Goal: Task Accomplishment & Management: Manage account settings

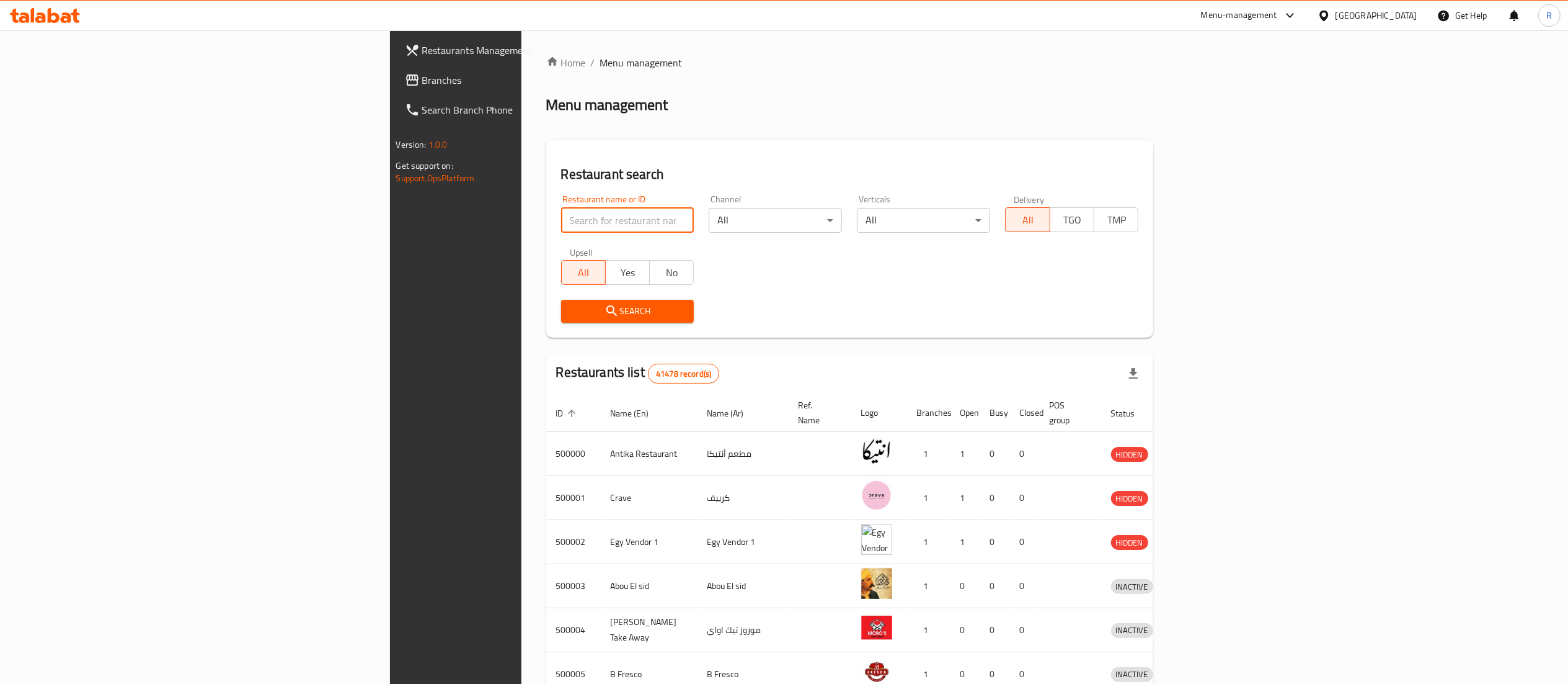
click at [568, 218] on input "search" at bounding box center [628, 220] width 134 height 25
type input "ma sera"
click button "Search" at bounding box center [628, 312] width 134 height 23
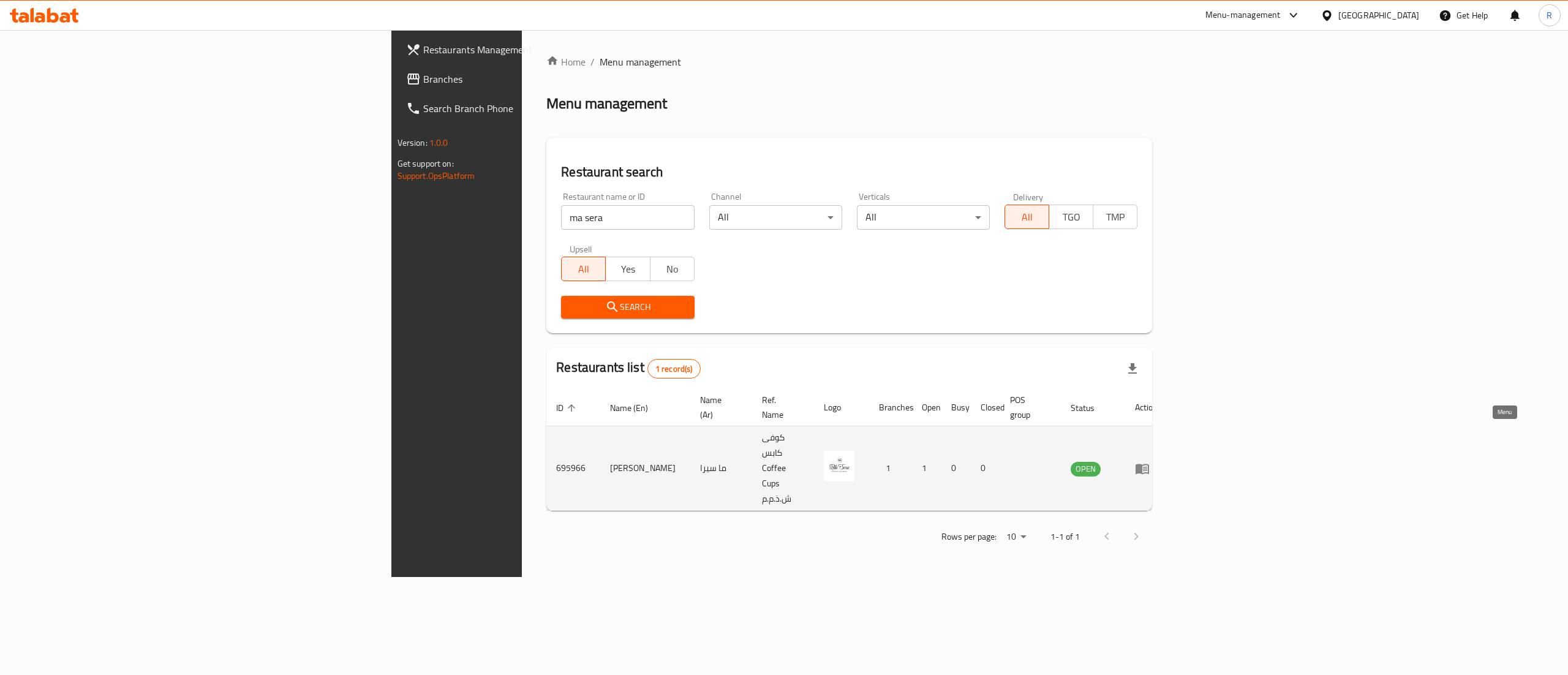
click at [1149, 464] on icon "enhanced table" at bounding box center [1142, 469] width 14 height 11
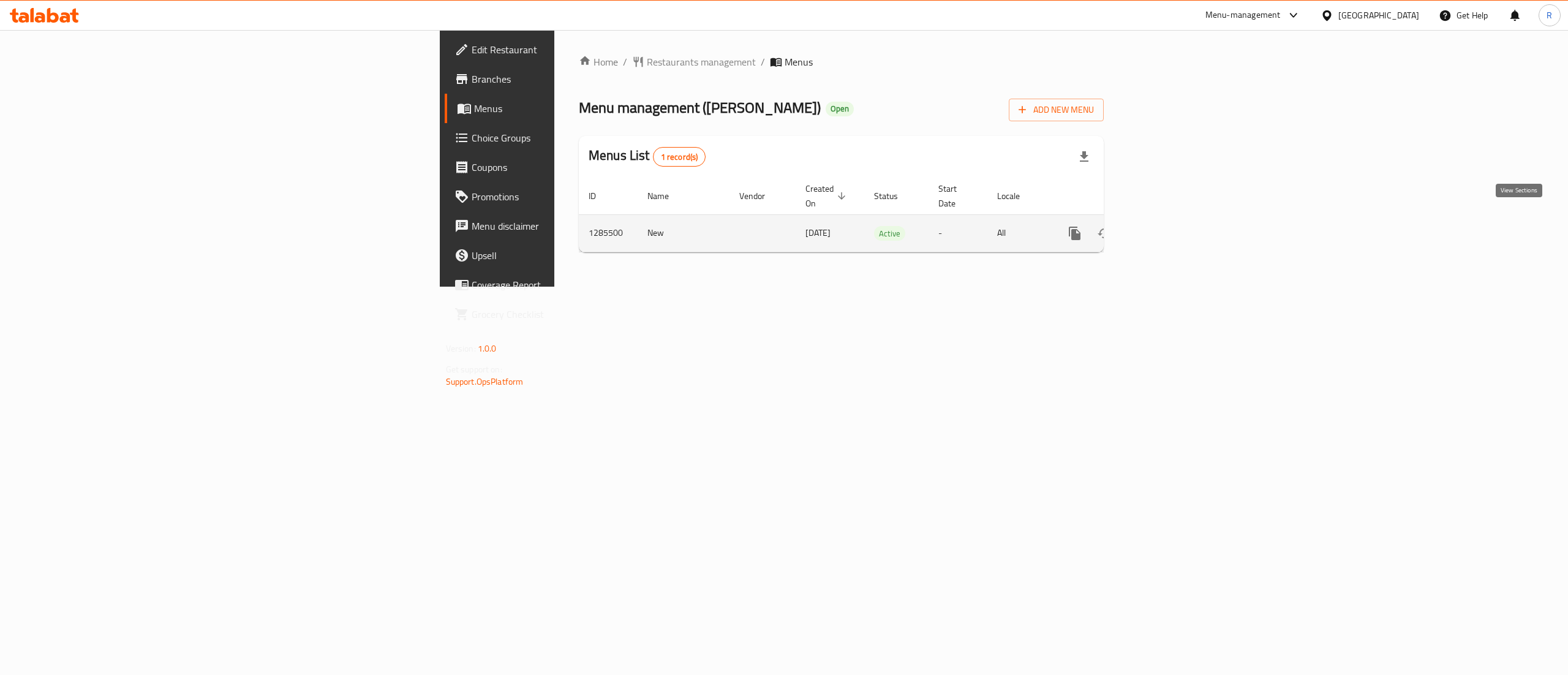
click at [1169, 228] on icon "enhanced table" at bounding box center [1163, 233] width 11 height 11
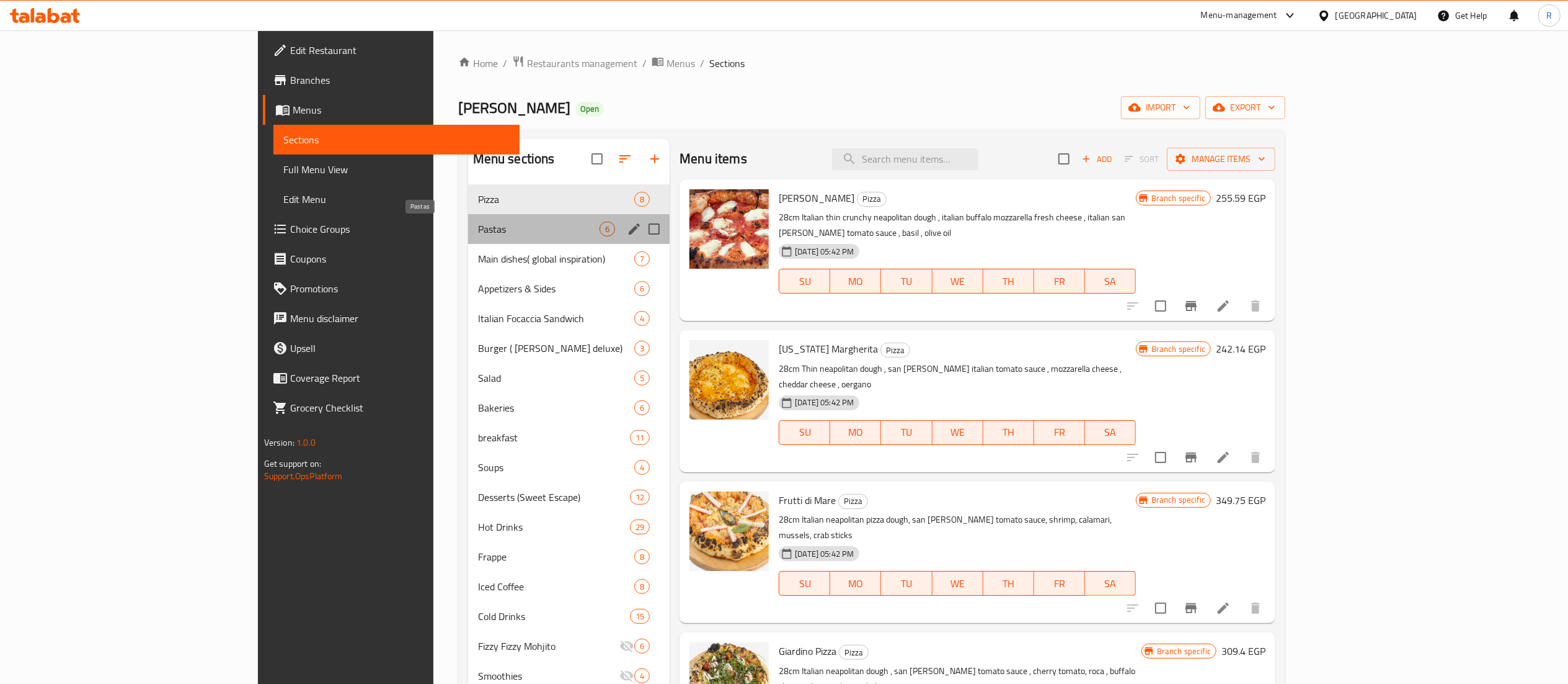
click at [478, 231] on span "Pastas" at bounding box center [538, 229] width 121 height 15
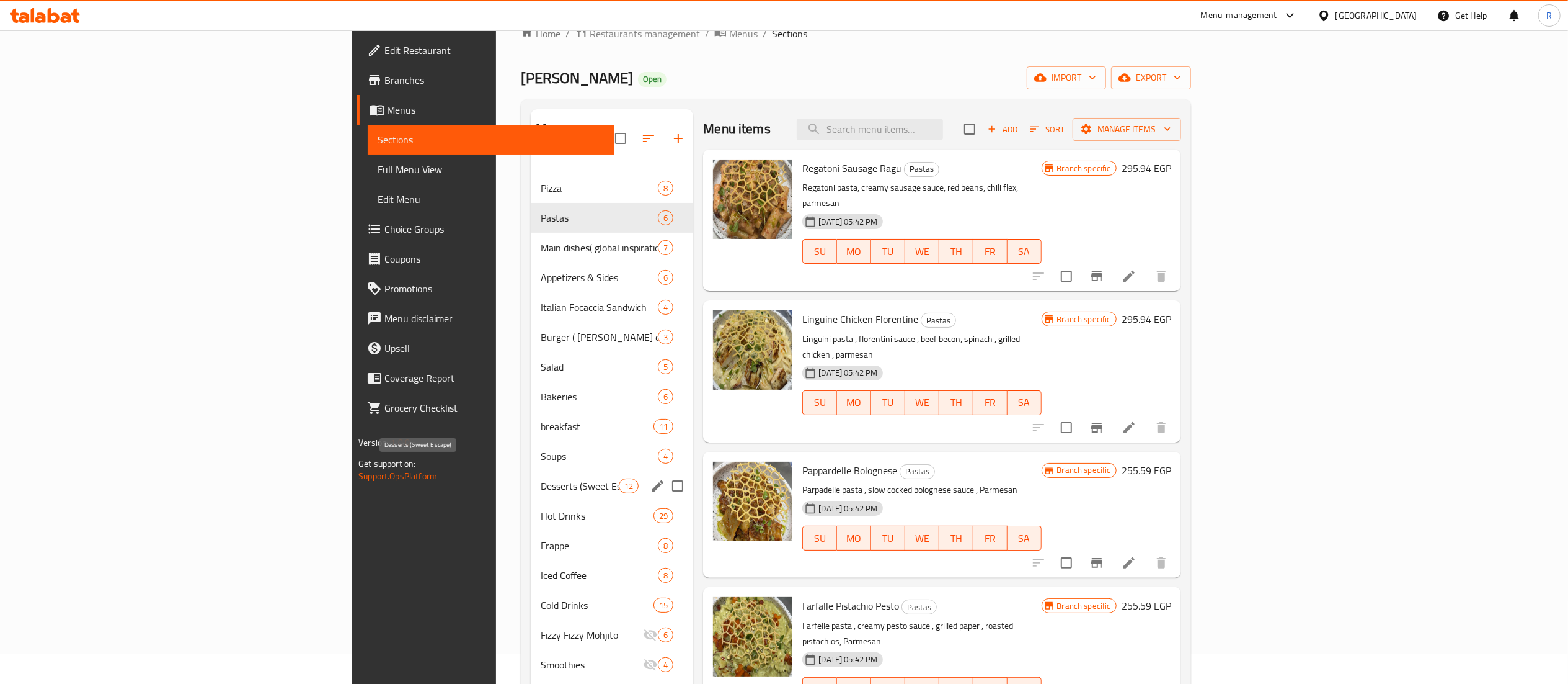
scroll to position [31, 0]
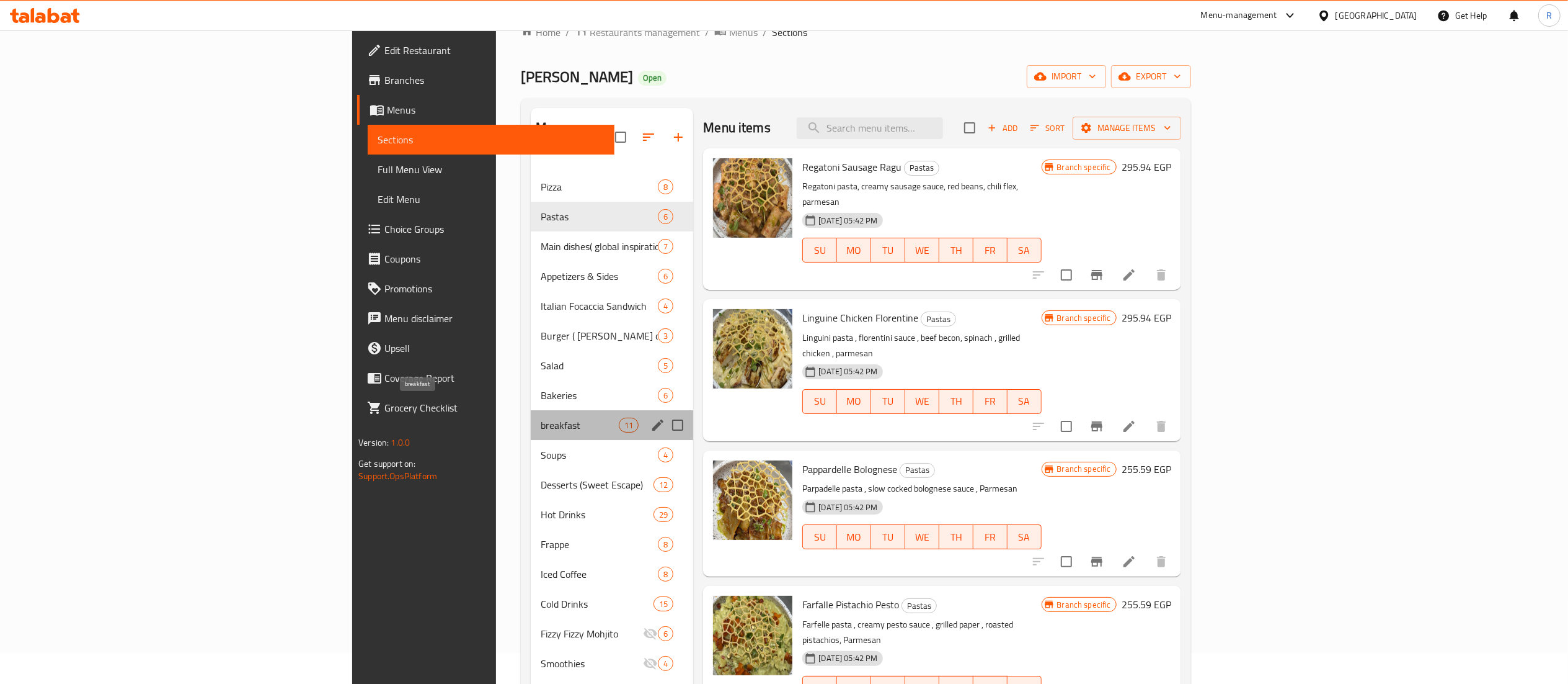
click at [541, 418] on span "breakfast" at bounding box center [580, 425] width 78 height 15
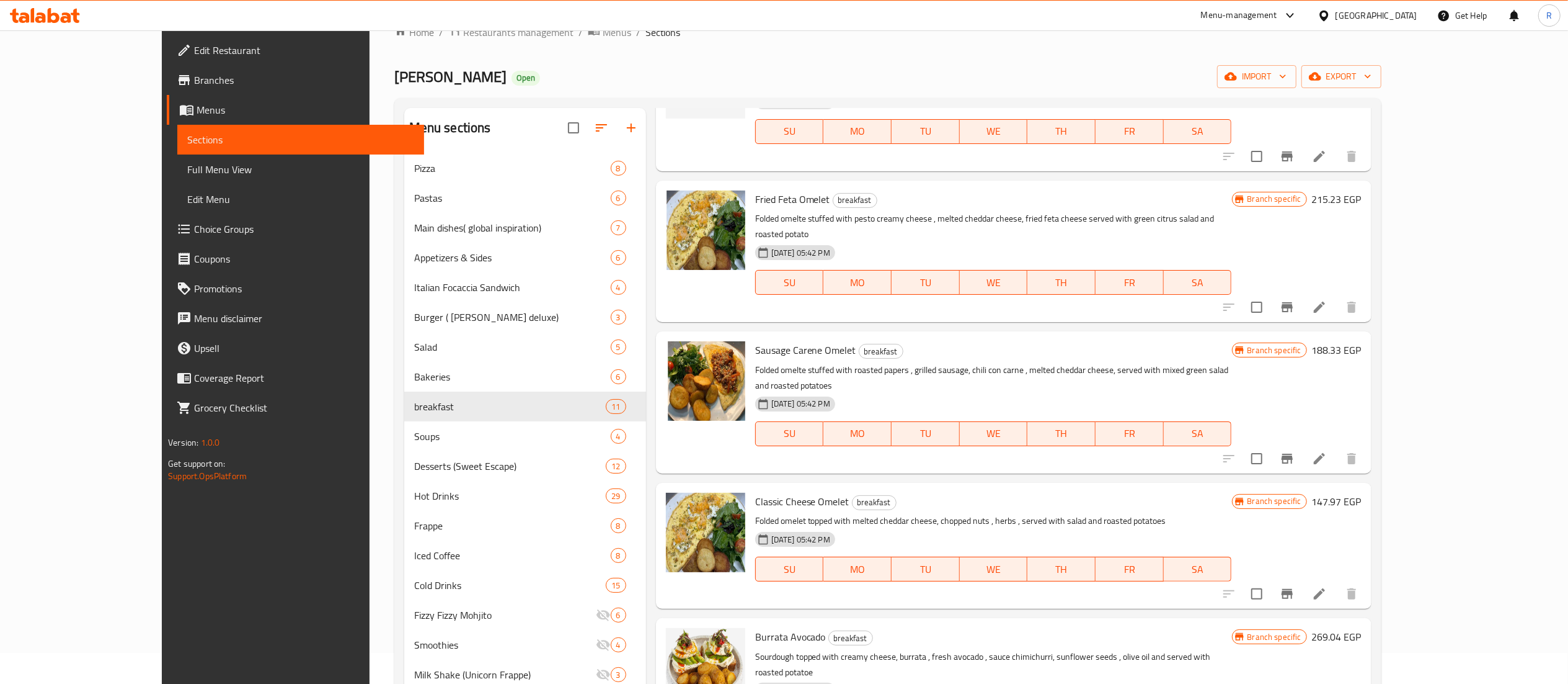
scroll to position [588, 0]
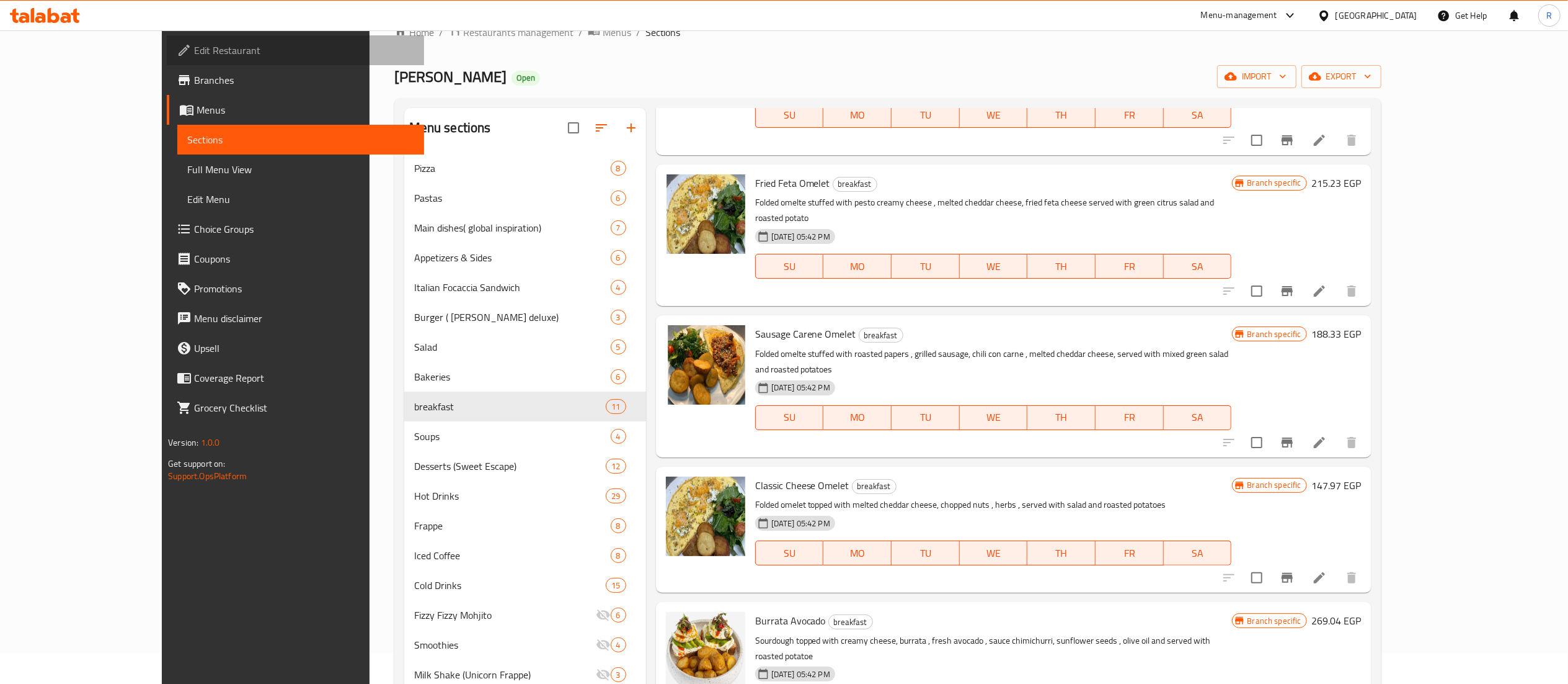
click at [194, 57] on span "Edit Restaurant" at bounding box center [303, 50] width 219 height 15
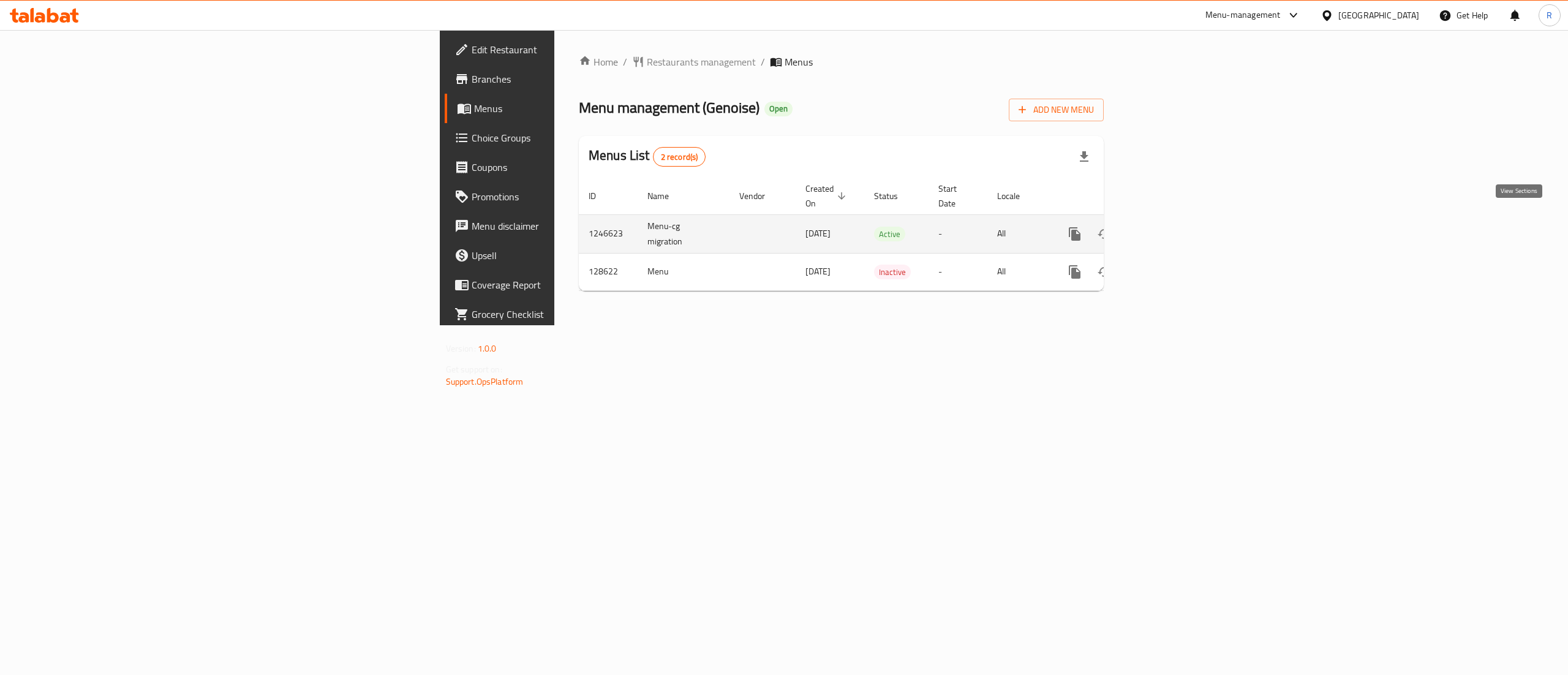
click at [1171, 226] on icon "enhanced table" at bounding box center [1163, 234] width 15 height 15
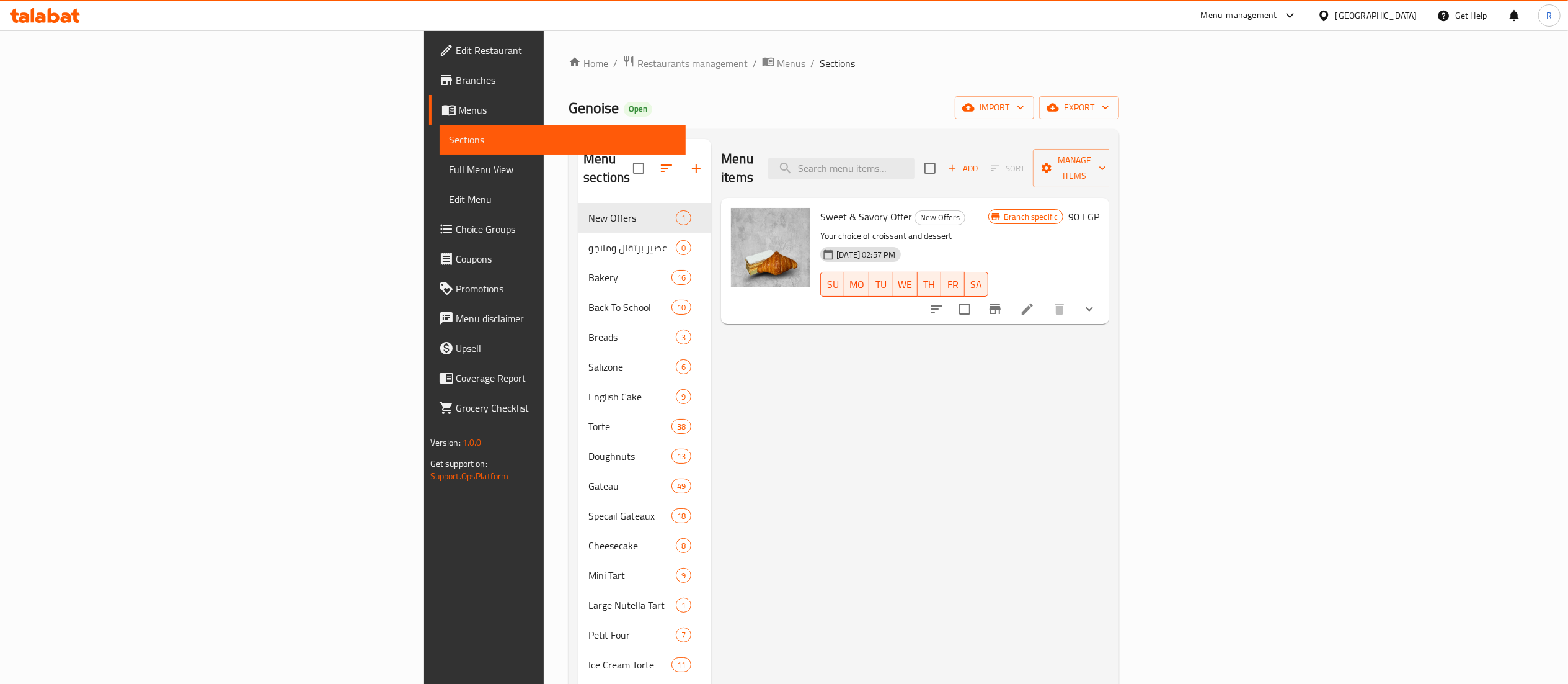
click at [820, 207] on span "Sweet & Savory Offer" at bounding box center [866, 216] width 91 height 19
copy h6 "Sweet & Savory Offer"
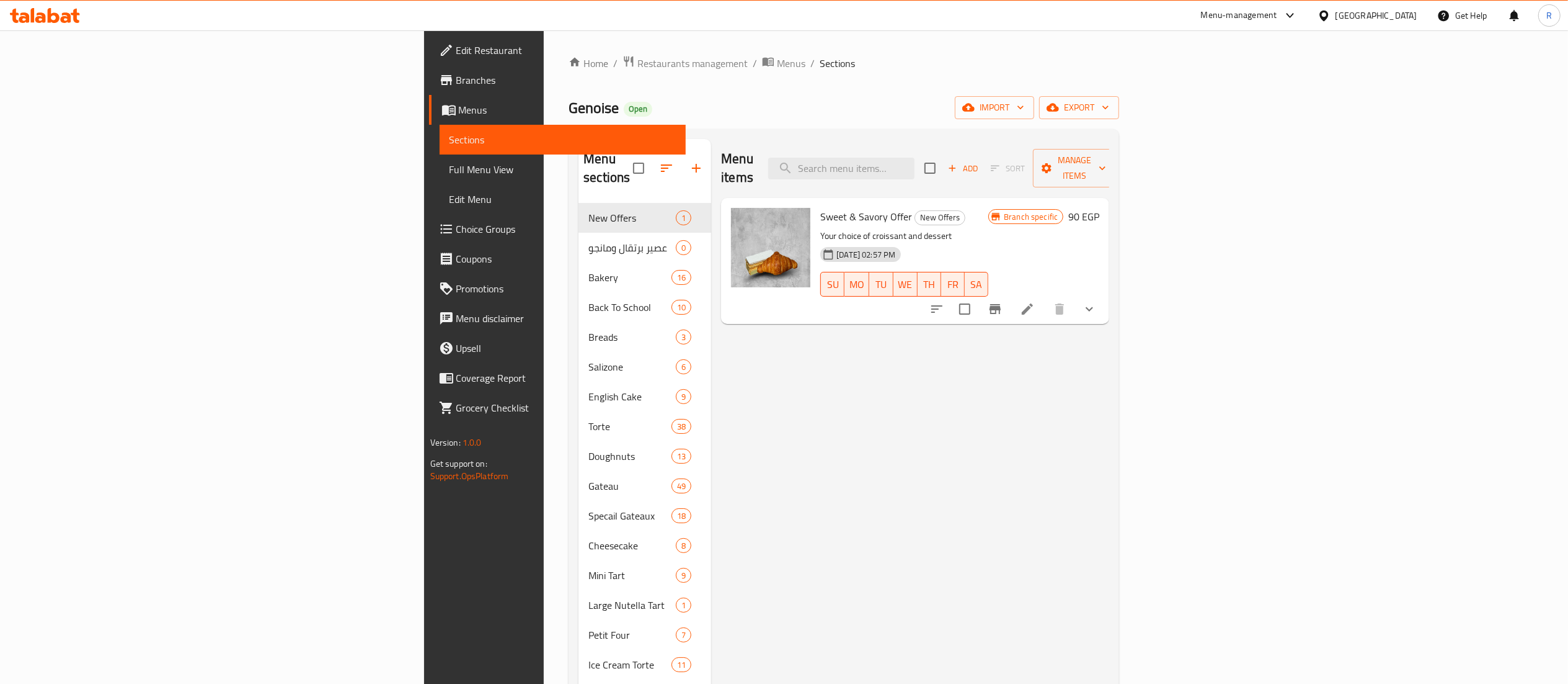
click at [820, 228] on p "Your choice of croissant and dessert" at bounding box center [904, 235] width 168 height 15
copy div "Your choice of croissant and dessert"
